Goal: Information Seeking & Learning: Find specific page/section

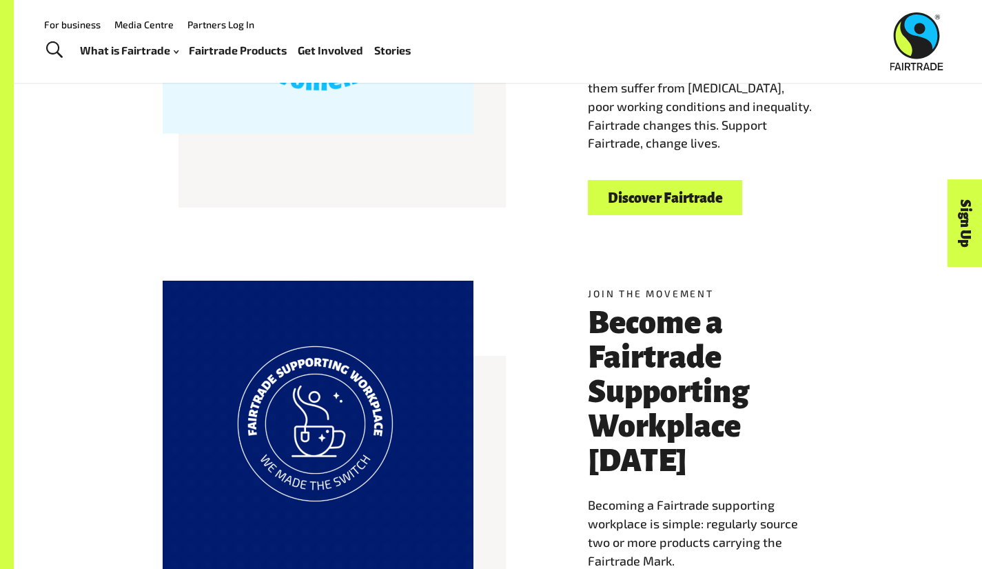
scroll to position [587, 0]
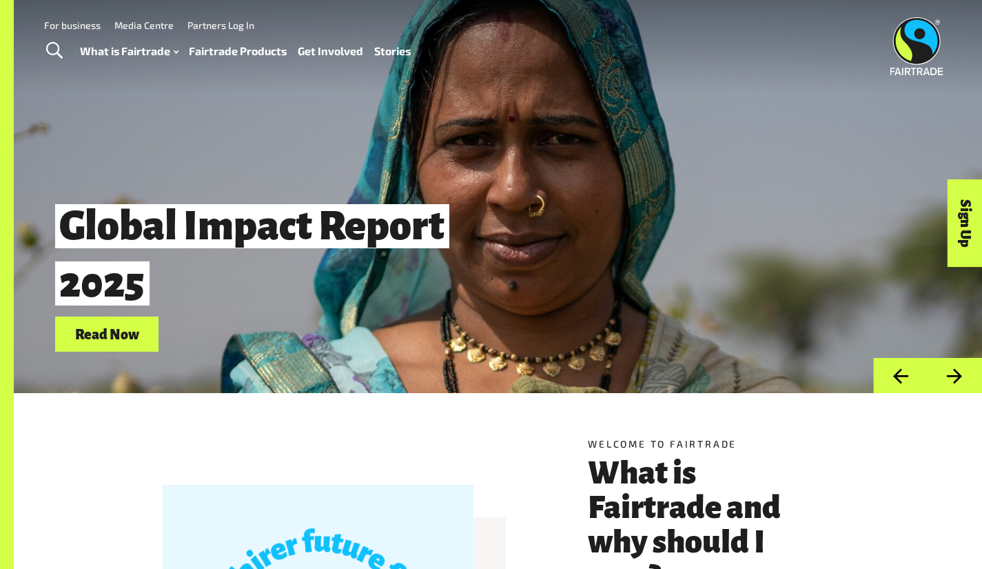
click at [251, 53] on link "Fairtrade Products" at bounding box center [238, 51] width 98 height 20
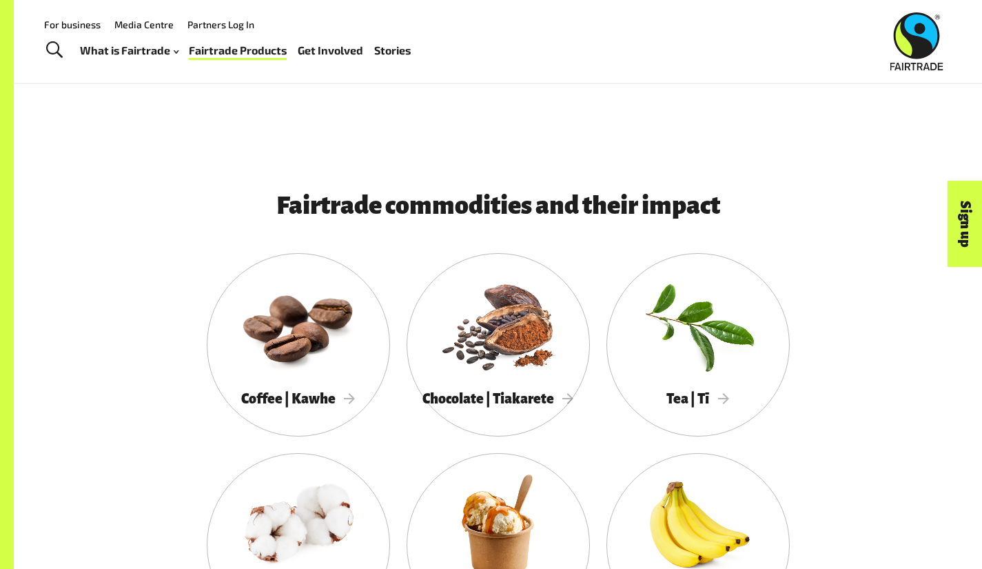
scroll to position [1042, 0]
click at [441, 359] on div at bounding box center [498, 325] width 183 height 119
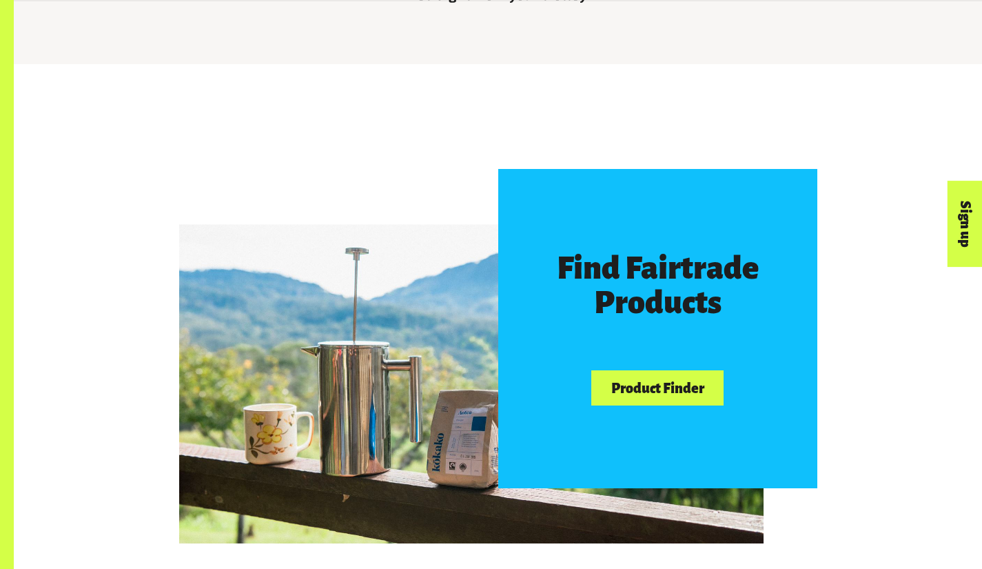
scroll to position [640, 0]
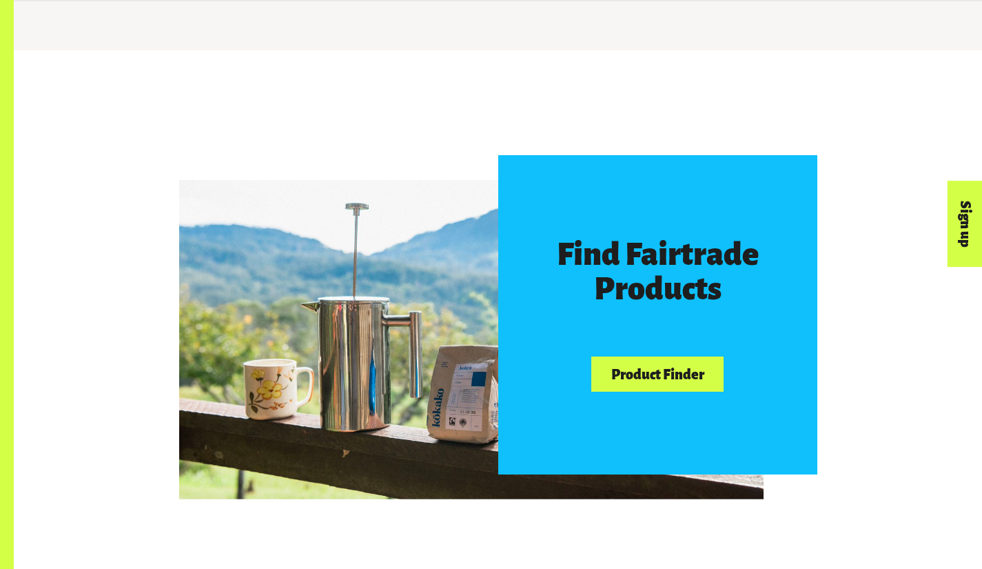
click at [668, 411] on div "Find Fairtrade Products Product Finder" at bounding box center [657, 314] width 319 height 319
click at [673, 391] on link "Product Finder" at bounding box center [657, 373] width 132 height 35
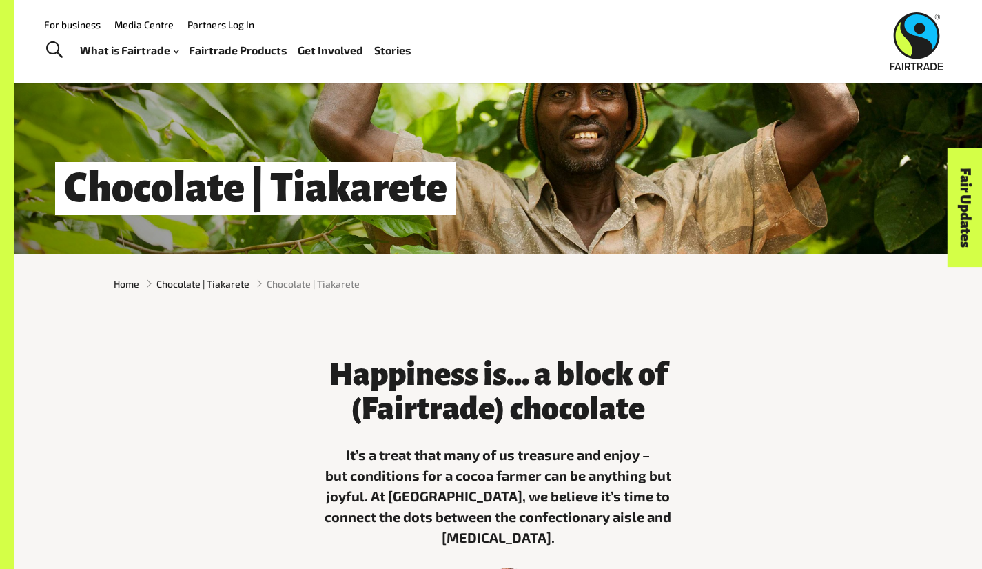
scroll to position [27, 0]
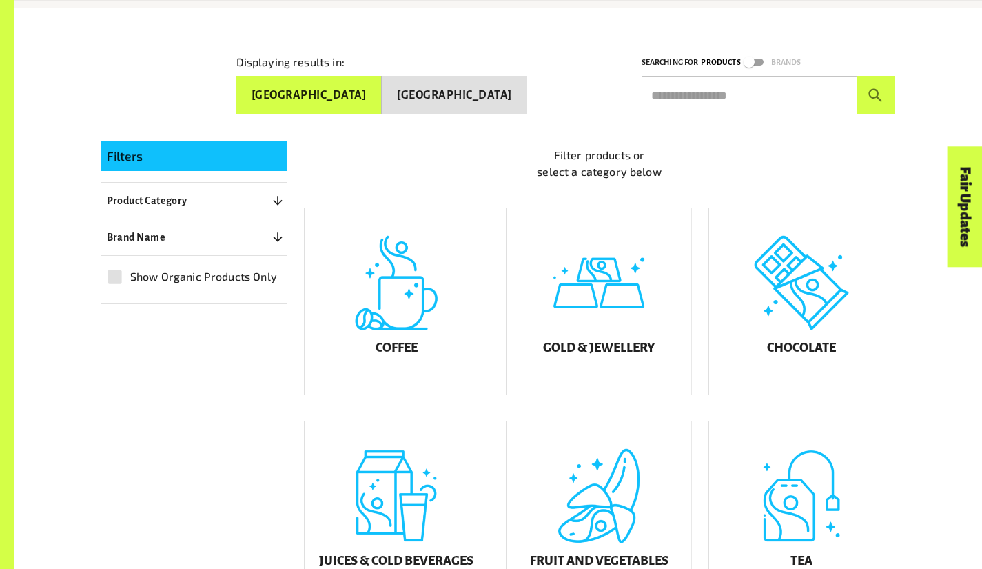
scroll to position [229, 0]
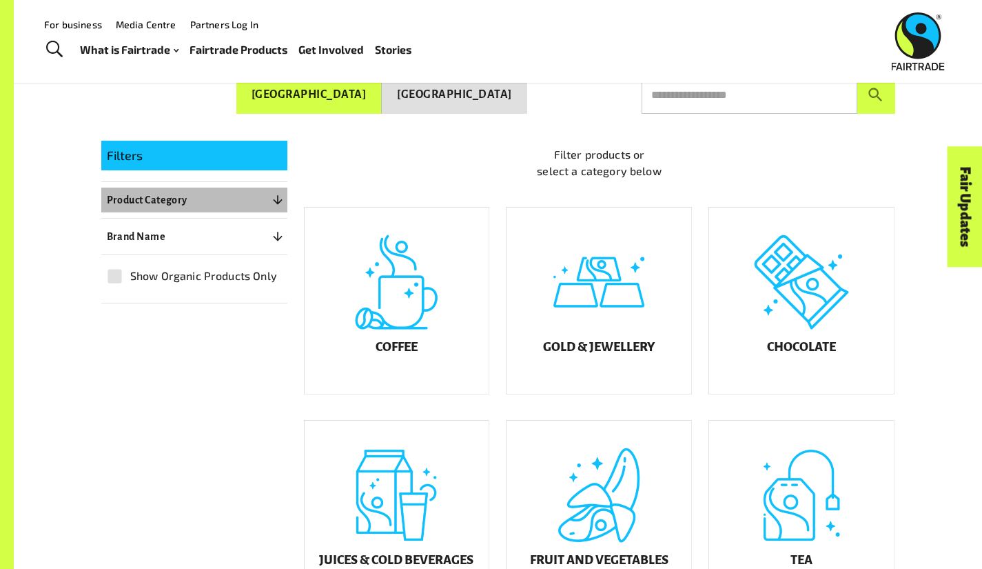
click at [238, 188] on button "Product Category 0" at bounding box center [194, 199] width 186 height 25
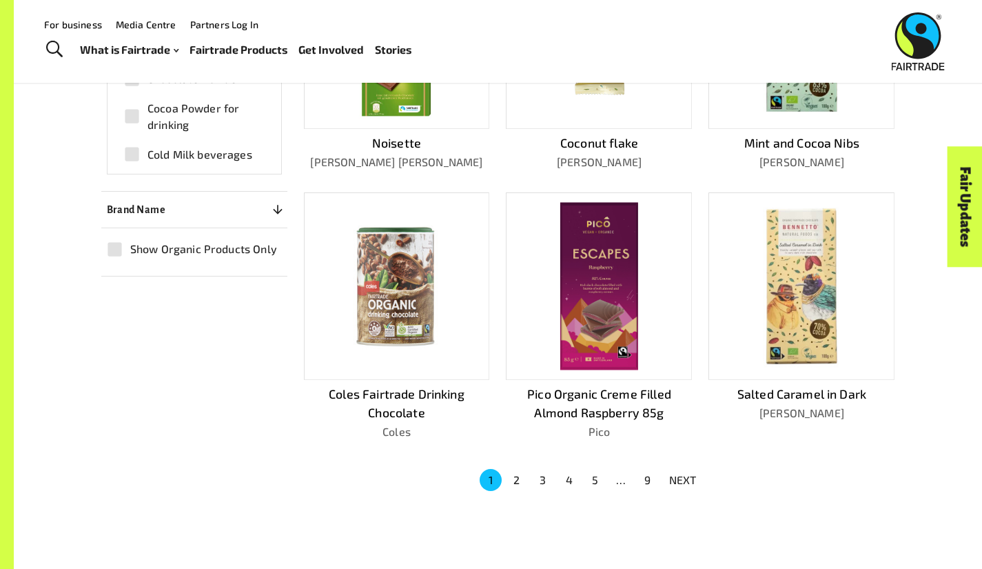
scroll to position [707, 0]
